Goal: Task Accomplishment & Management: Use online tool/utility

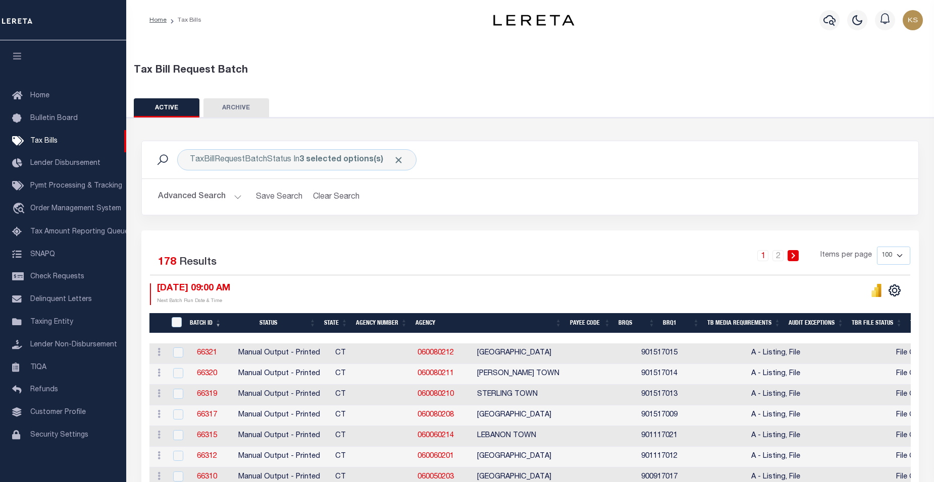
click at [233, 200] on button "Advanced Search" at bounding box center [200, 197] width 84 height 20
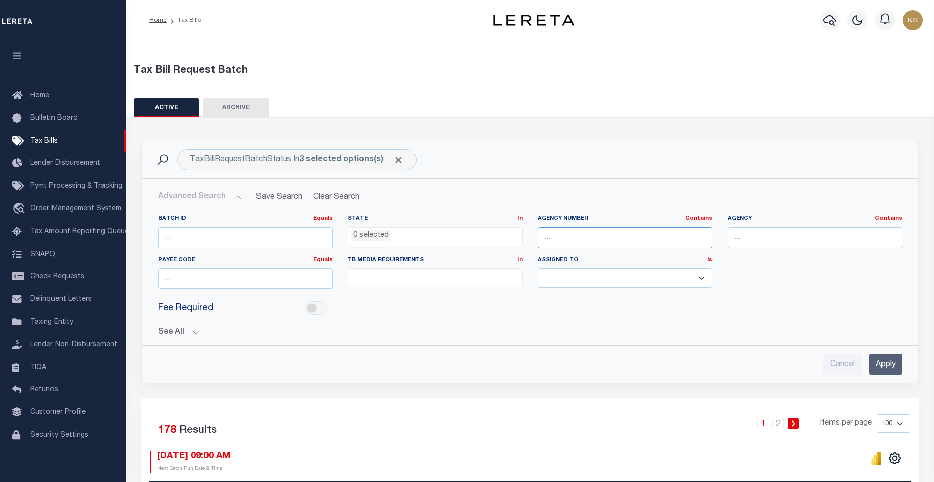
click at [595, 237] on input "text" at bounding box center [624, 238] width 175 height 21
click at [573, 240] on input "text" at bounding box center [624, 238] width 175 height 21
type input "230300000"
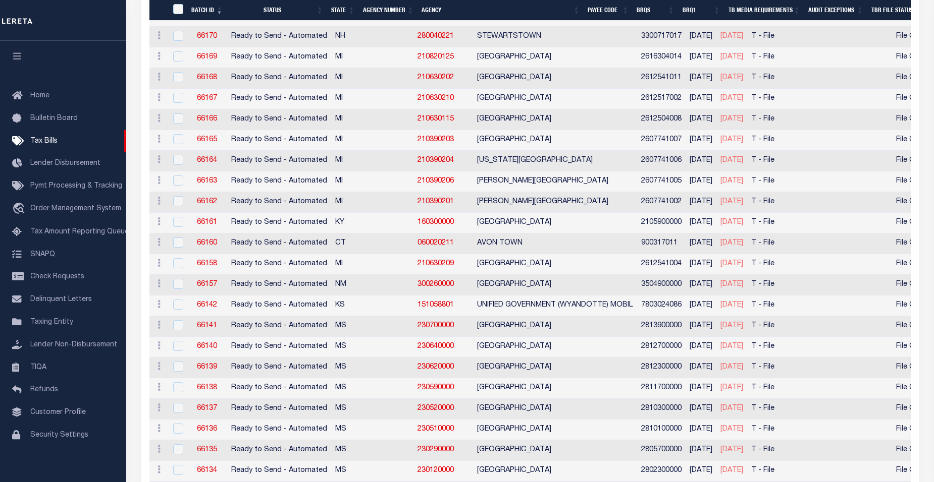
scroll to position [1358, 0]
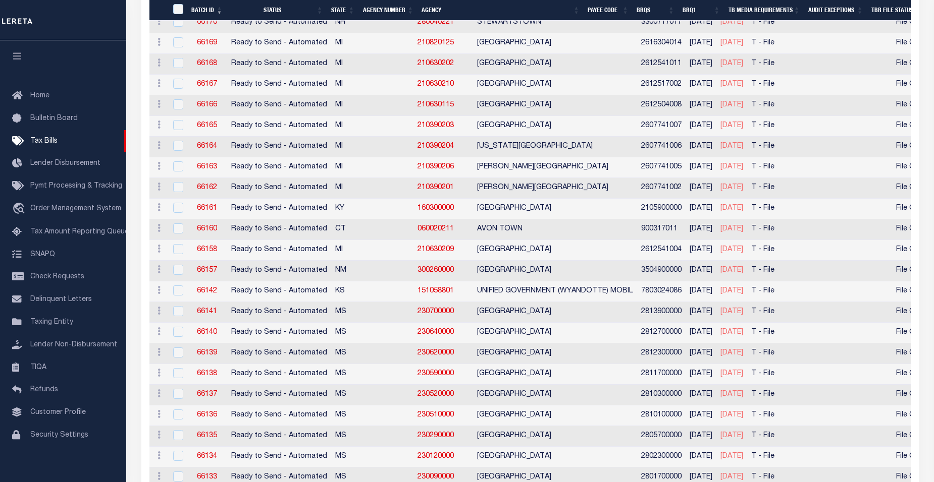
click at [390, 10] on th "Agency Number" at bounding box center [388, 10] width 59 height 21
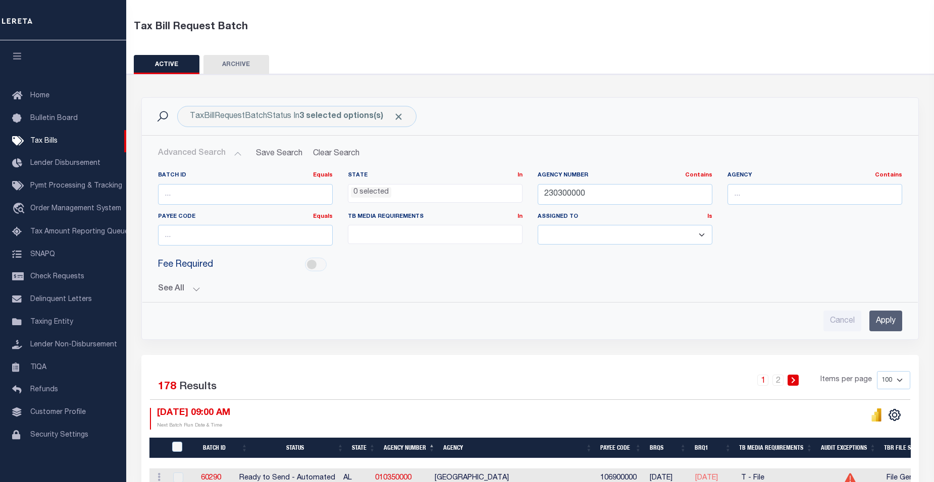
scroll to position [0, 0]
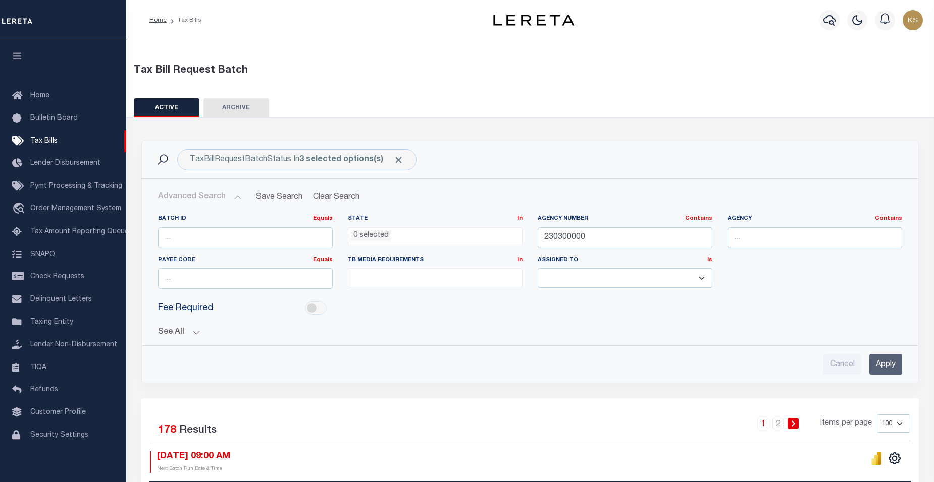
click at [794, 423] on icon at bounding box center [793, 424] width 4 height 6
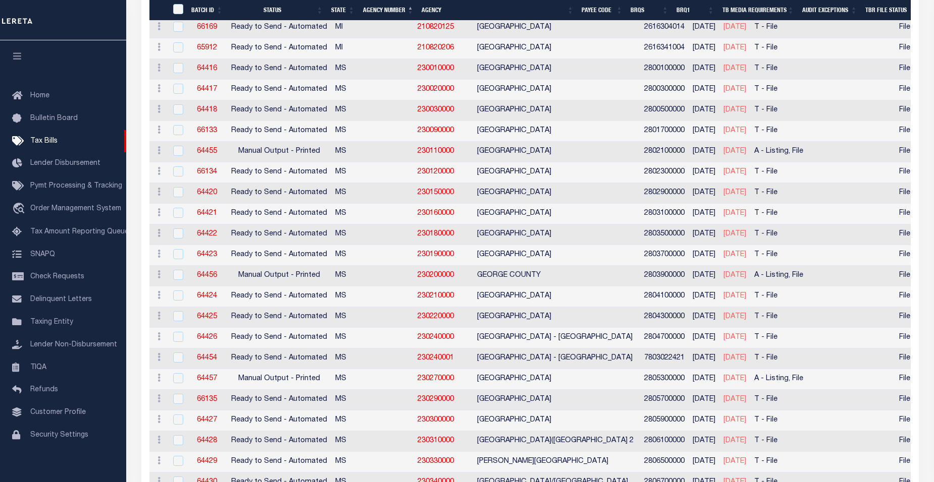
scroll to position [574, 0]
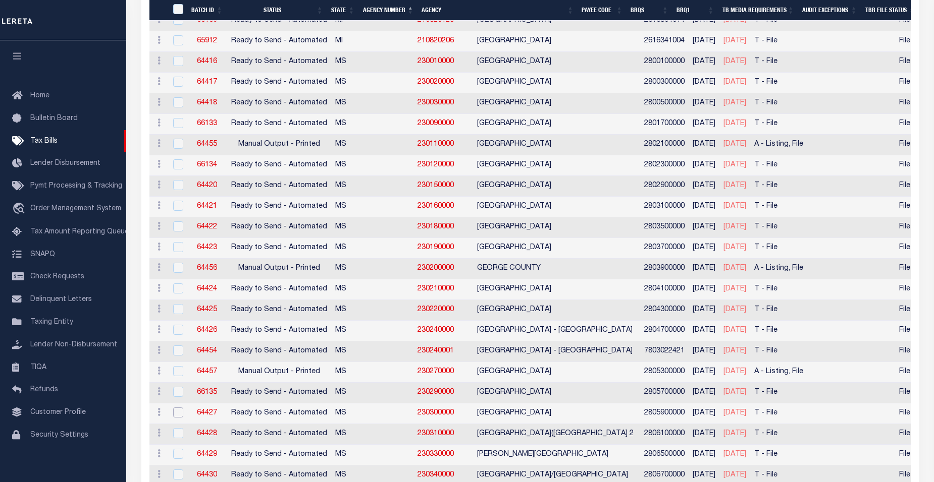
click at [180, 415] on input "checkbox" at bounding box center [178, 413] width 10 height 10
checkbox input "true"
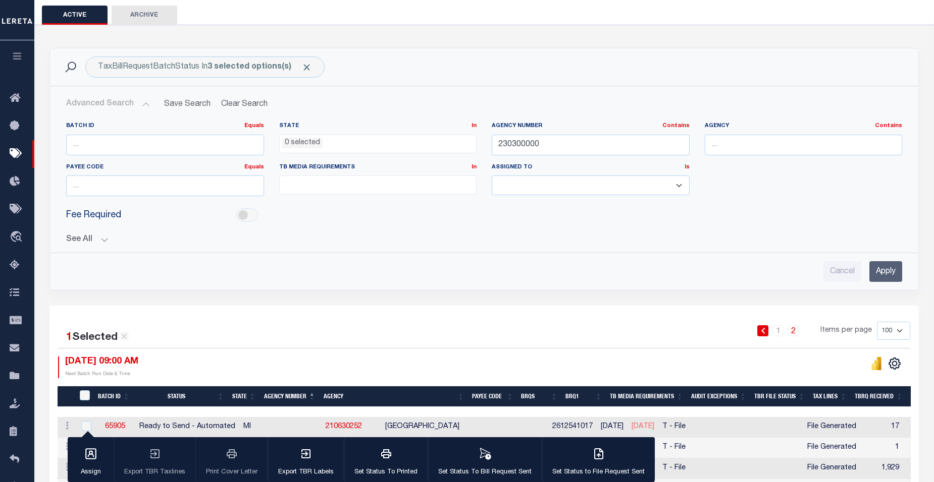
scroll to position [0, 0]
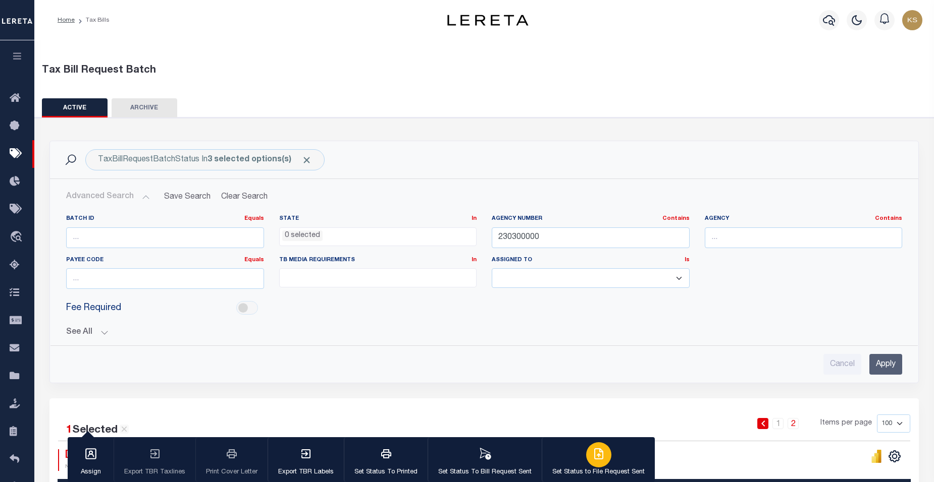
click at [594, 459] on icon "button" at bounding box center [598, 454] width 8 height 10
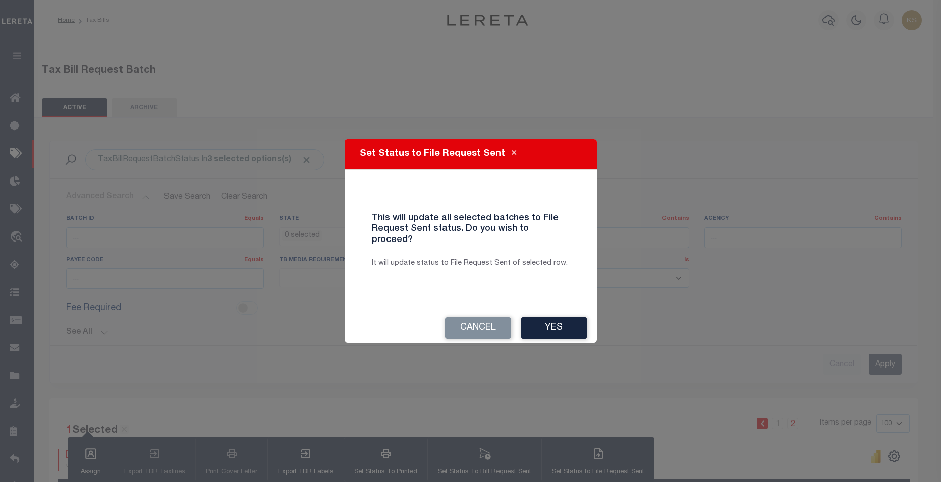
click at [524, 264] on div "This will update all selected batches to File Request Sent status. Do you wish …" at bounding box center [470, 241] width 213 height 72
click at [556, 323] on button "Yes" at bounding box center [554, 328] width 66 height 22
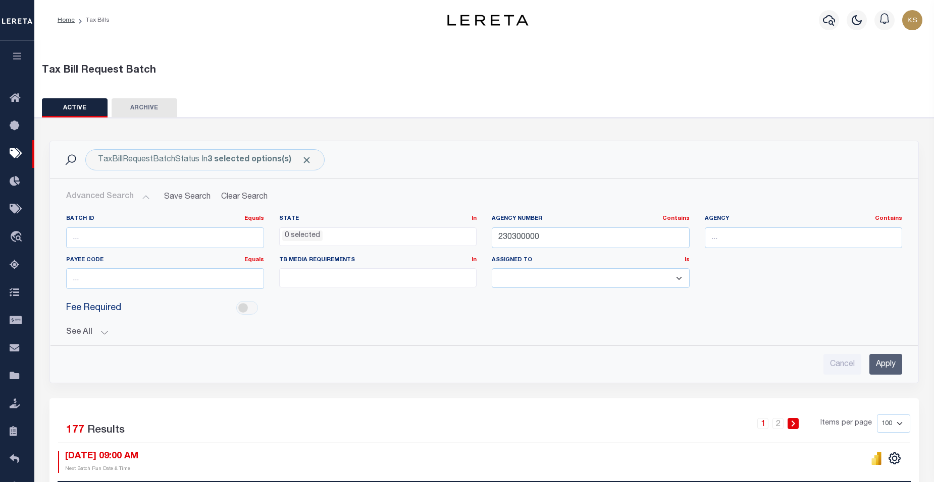
click at [201, 63] on div "Tax Bill Request Batch" at bounding box center [484, 68] width 909 height 35
click at [891, 367] on input "Apply" at bounding box center [885, 364] width 33 height 21
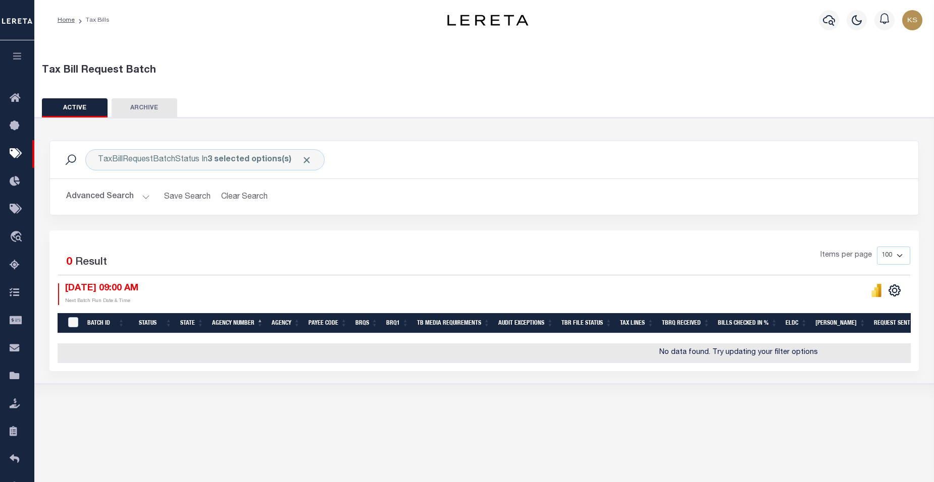
click at [68, 262] on span "0" at bounding box center [69, 262] width 6 height 11
click at [142, 197] on button "Advanced Search" at bounding box center [108, 197] width 84 height 20
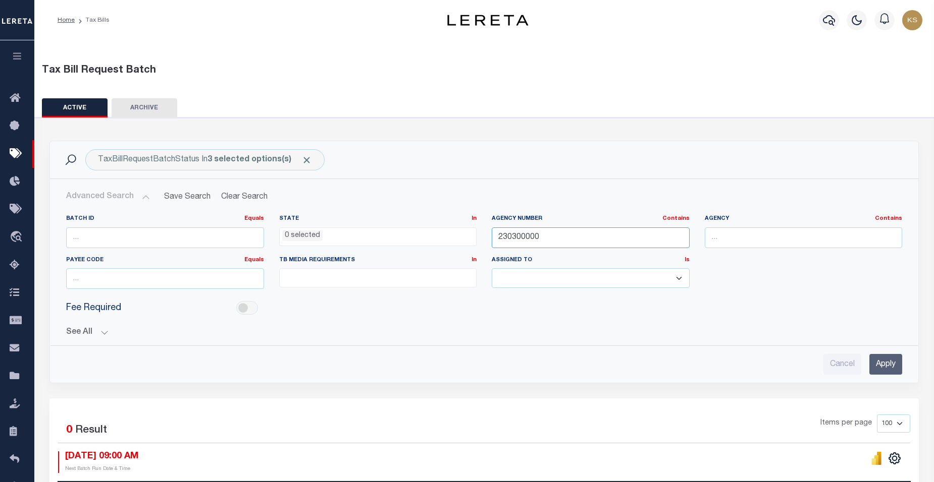
drag, startPoint x: 549, startPoint y: 236, endPoint x: 443, endPoint y: 236, distance: 106.5
click at [443, 236] on div "Batch ID Equals Equals Is Not Equal To Is Greater Than Is Less Than State In In…" at bounding box center [484, 256] width 851 height 82
type input "230220000"
click at [888, 362] on input "Apply" at bounding box center [885, 364] width 33 height 21
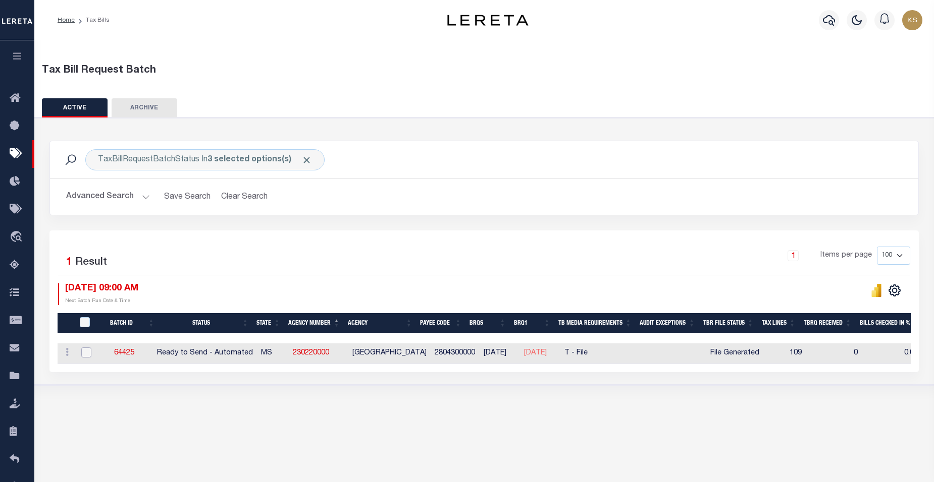
click at [87, 355] on input "checkbox" at bounding box center [86, 353] width 10 height 10
checkbox input "true"
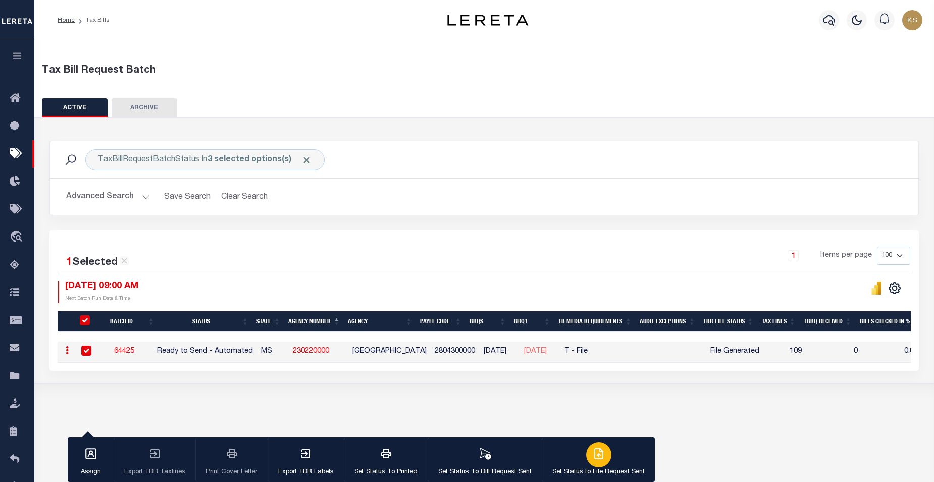
click at [594, 457] on icon "button" at bounding box center [598, 454] width 12 height 12
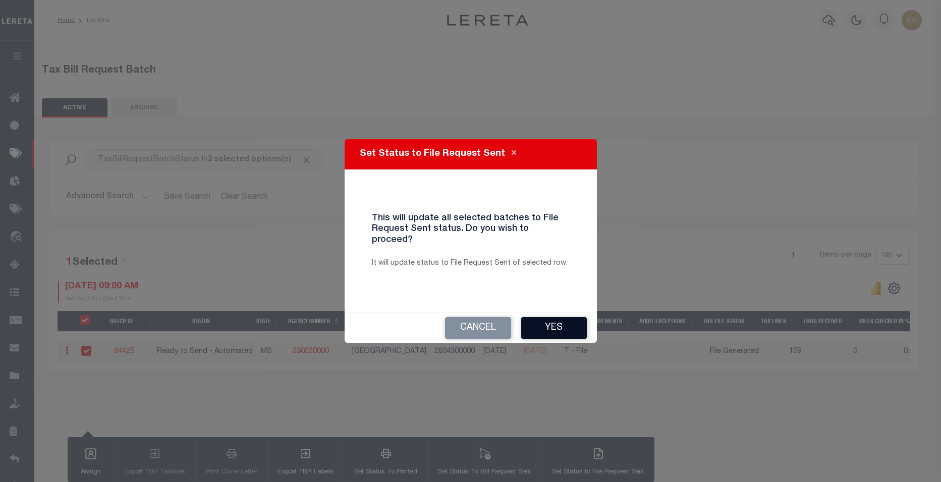
click at [570, 326] on button "Yes" at bounding box center [554, 328] width 66 height 22
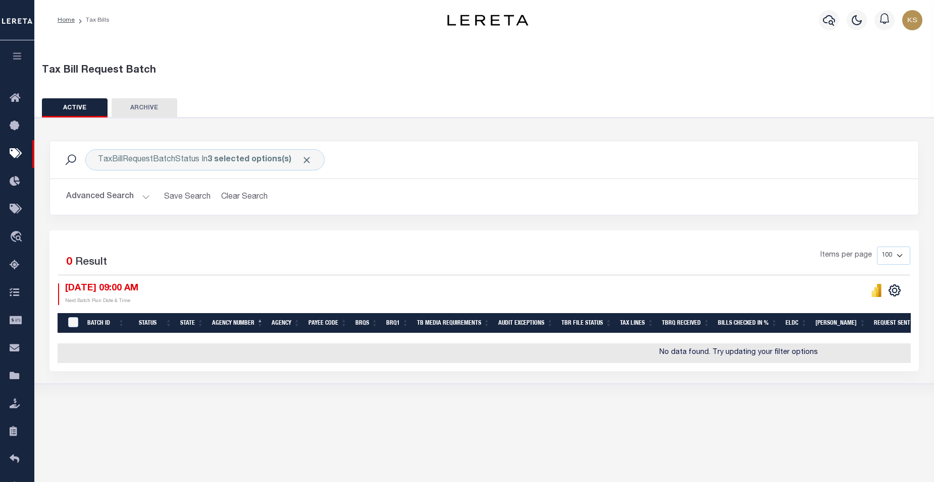
click at [142, 198] on button "Advanced Search" at bounding box center [108, 197] width 84 height 20
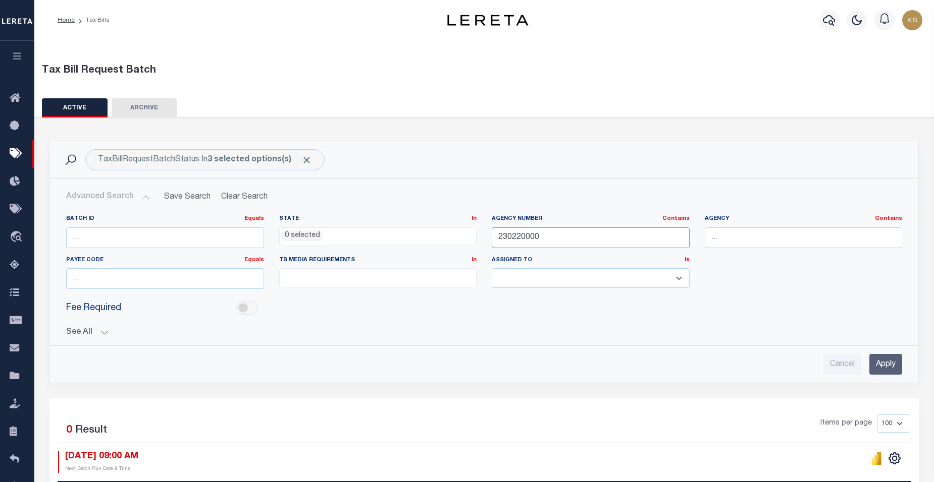
drag, startPoint x: 552, startPoint y: 236, endPoint x: 450, endPoint y: 235, distance: 101.4
click at [451, 235] on div "Batch ID Equals Equals Is Not Equal To Is Greater Than Is Less Than State In In…" at bounding box center [484, 256] width 851 height 82
paste input "30026"
type input "300260000"
click at [884, 363] on input "Apply" at bounding box center [885, 364] width 33 height 21
